Goal: Navigation & Orientation: Go to known website

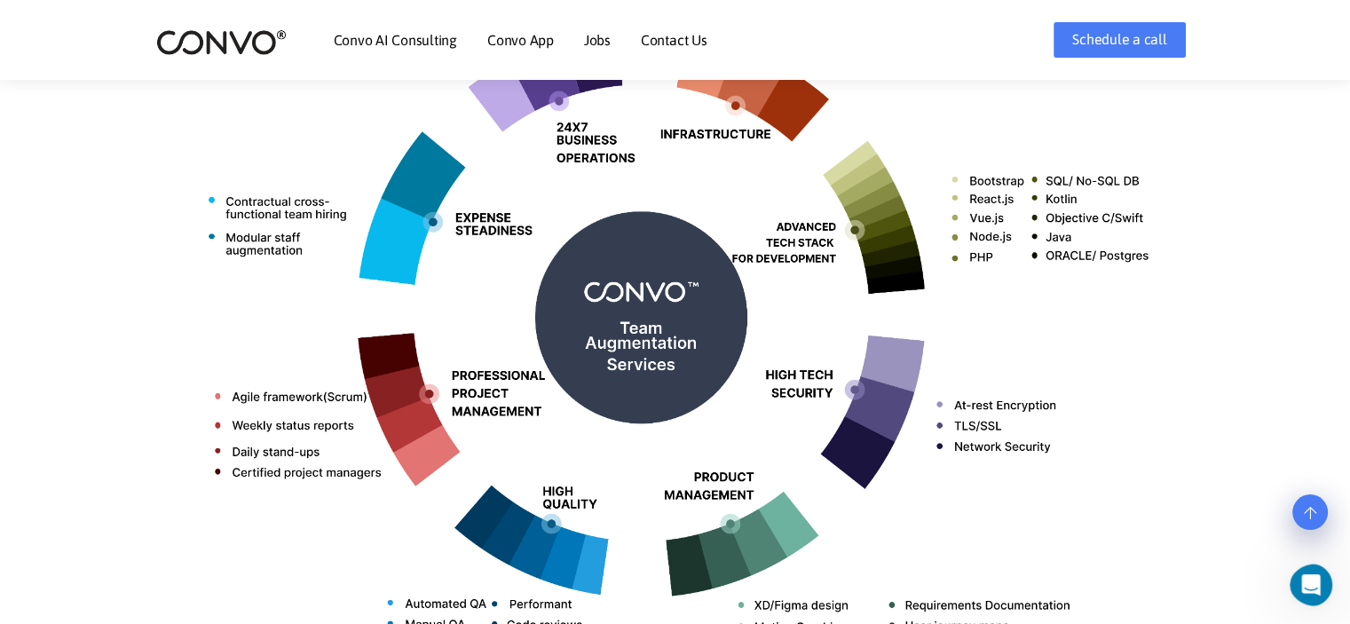
scroll to position [781, 0]
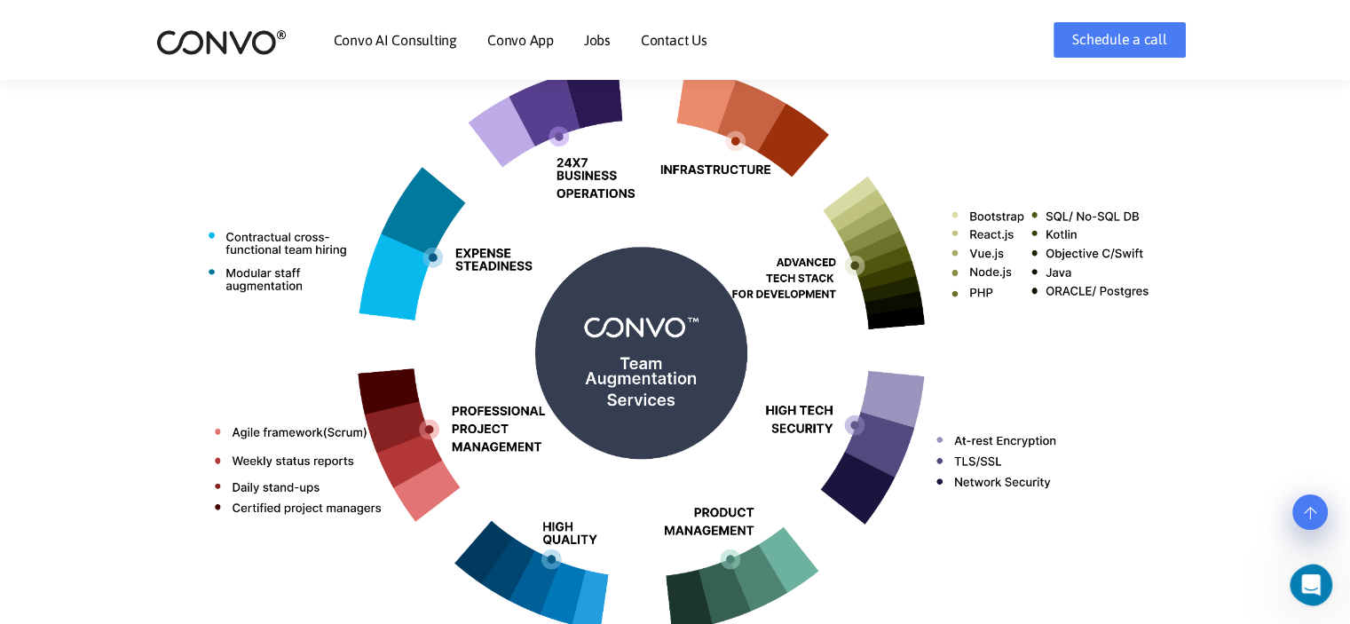
click at [386, 43] on link "Convo AI Consulting" at bounding box center [395, 40] width 123 height 14
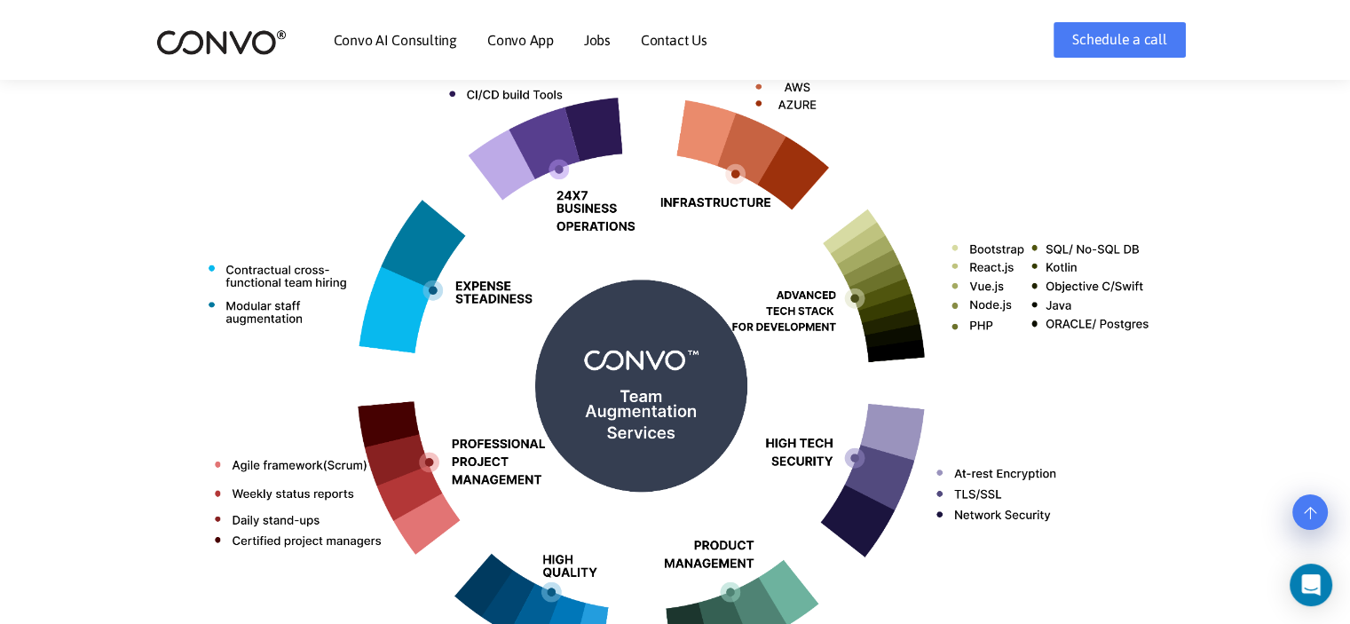
scroll to position [746, 0]
